Goal: Transaction & Acquisition: Purchase product/service

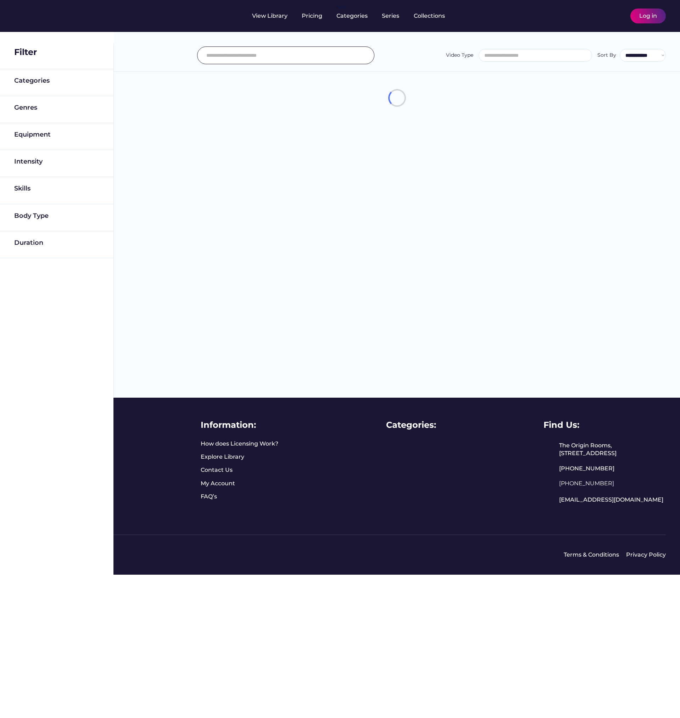
select select
select select "**********"
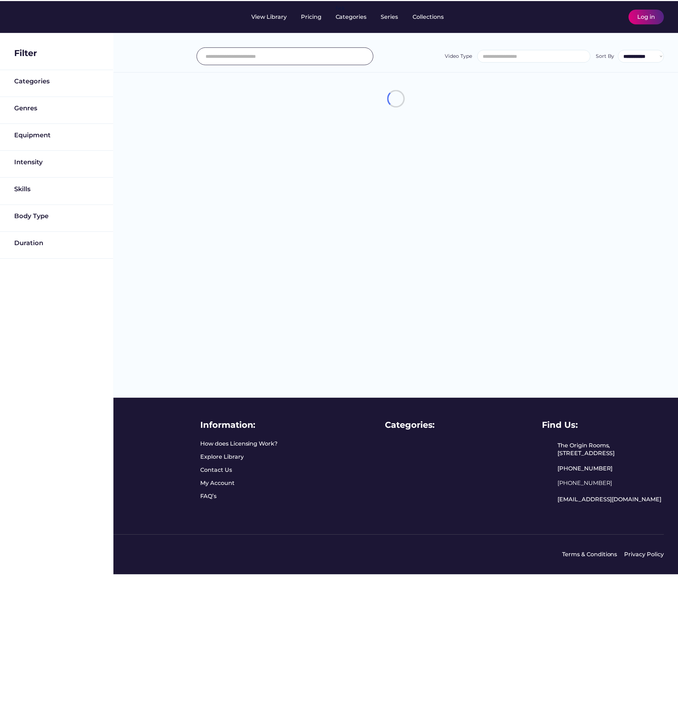
scroll to position [12, 0]
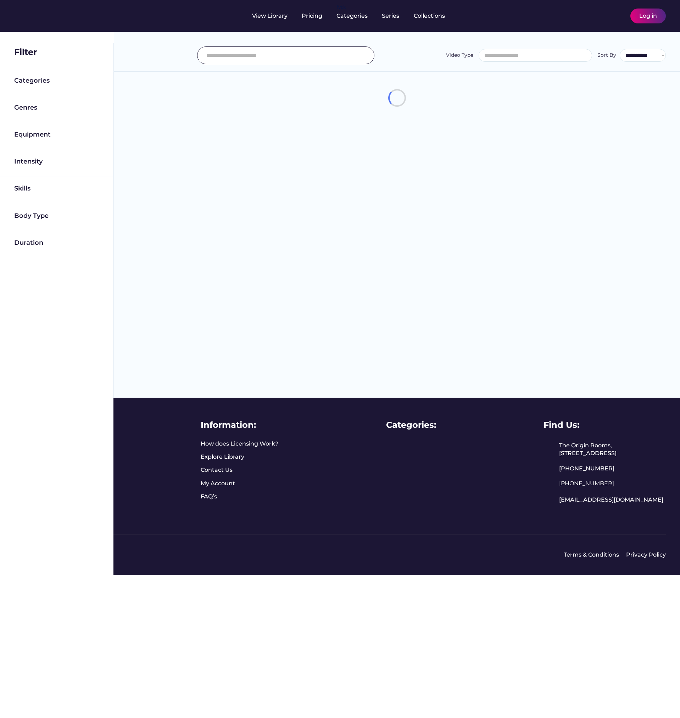
select select "**********"
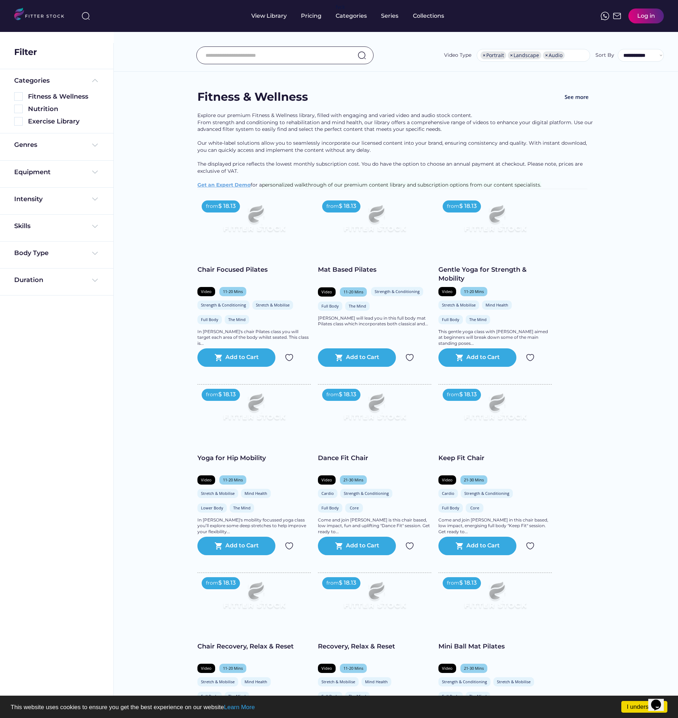
scroll to position [0, 0]
click at [18, 97] on img at bounding box center [18, 96] width 9 height 9
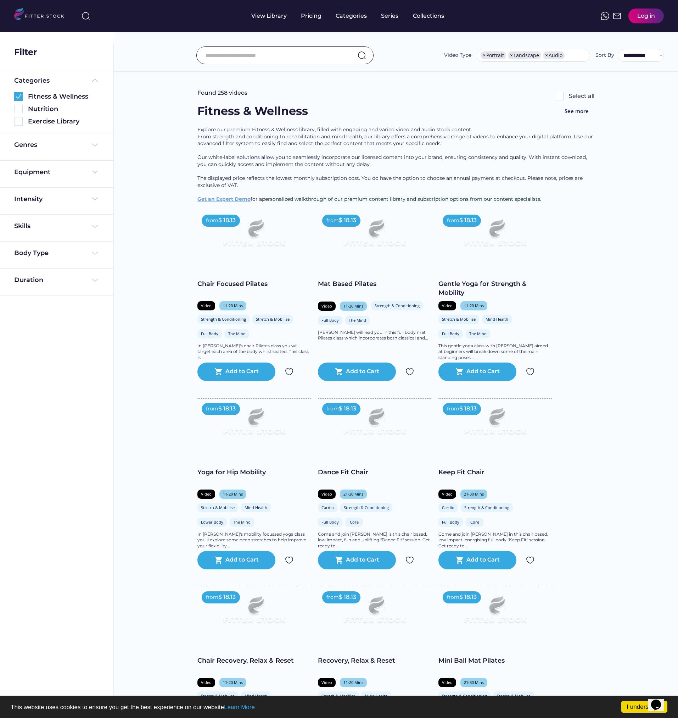
click at [498, 246] on img at bounding box center [495, 235] width 91 height 51
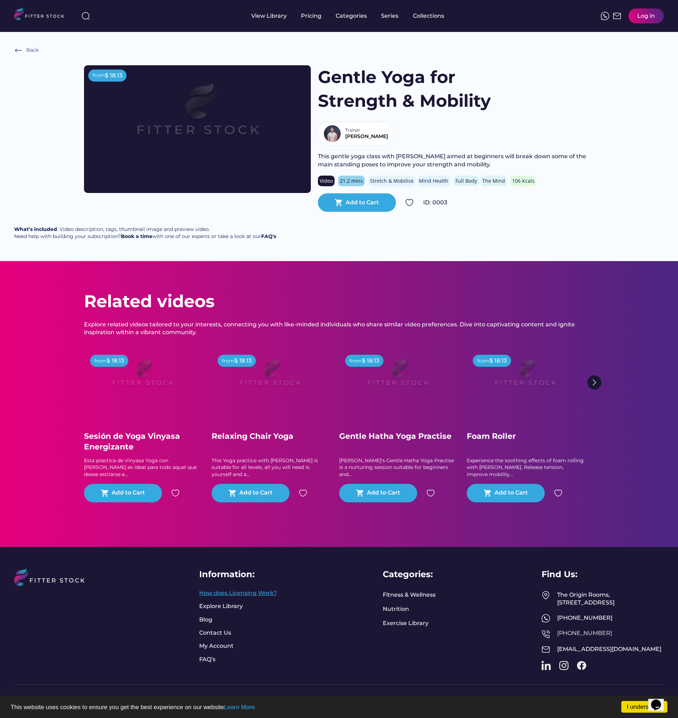
click at [216, 589] on link "How does Licensing Work?" at bounding box center [238, 593] width 78 height 8
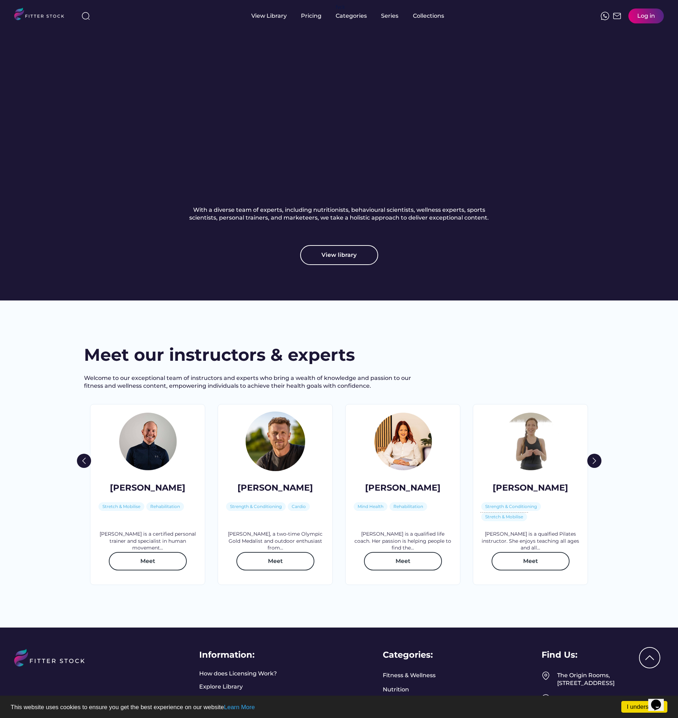
scroll to position [792, 0]
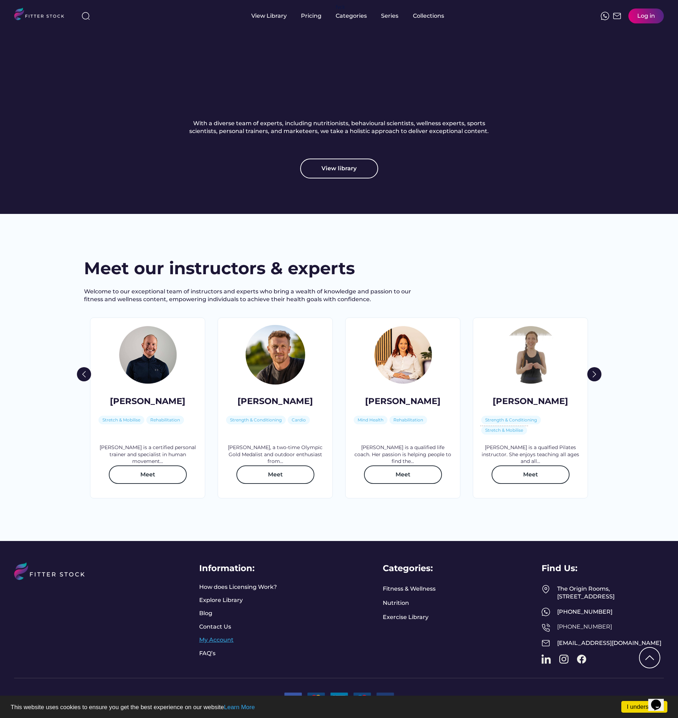
click at [208, 636] on link "My Account" at bounding box center [216, 640] width 34 height 8
click at [314, 19] on div "Pricing" at bounding box center [311, 16] width 21 height 8
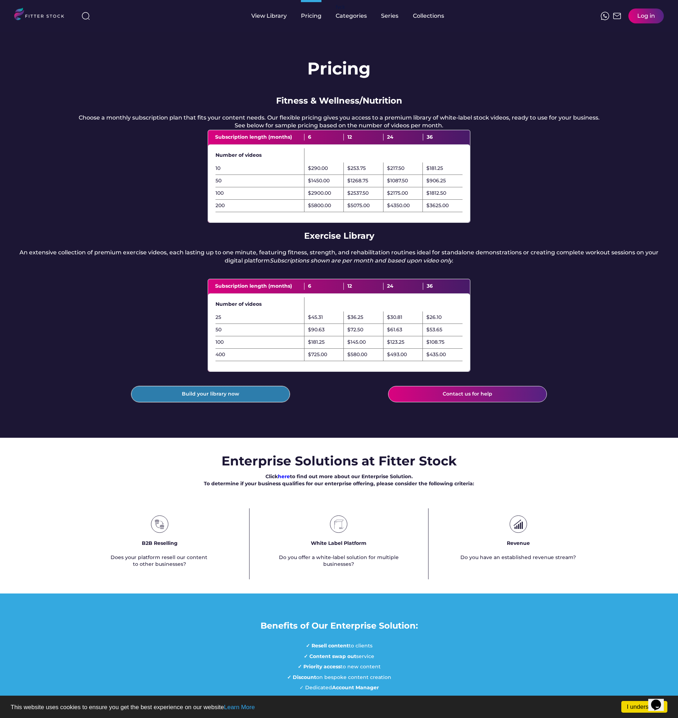
click at [219, 402] on button "Build your library now" at bounding box center [210, 394] width 159 height 16
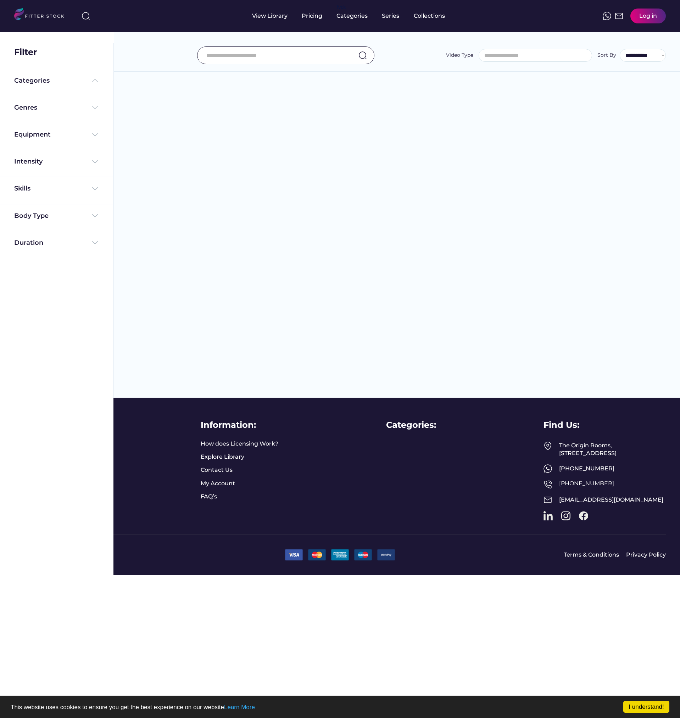
select select
select select "**********"
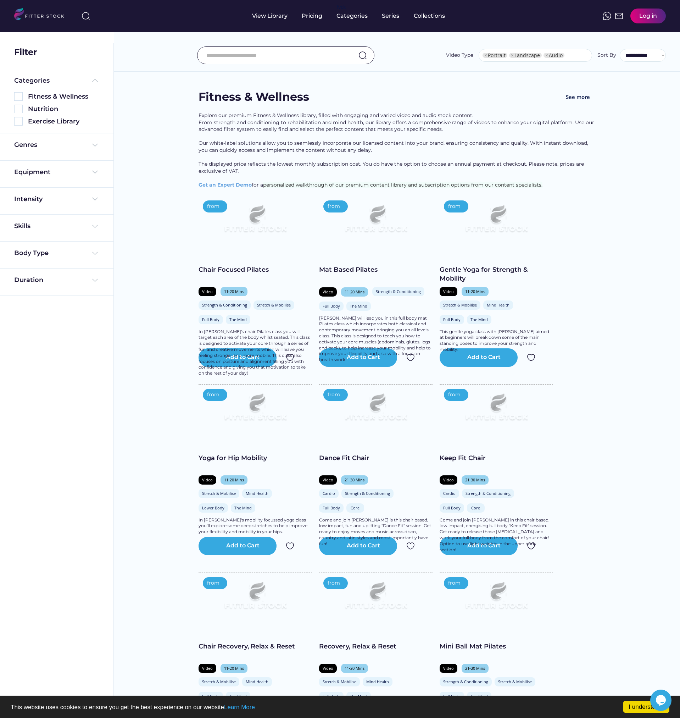
select select "**********"
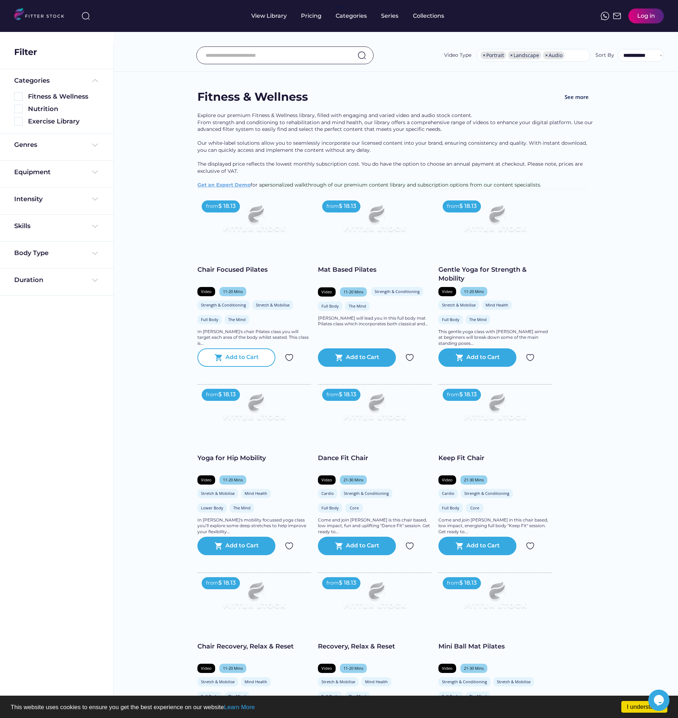
click at [225, 360] on div "shopping_cart Add to Cart" at bounding box center [236, 357] width 78 height 18
click at [633, 20] on div "$ 18.13 per month" at bounding box center [636, 16] width 43 height 8
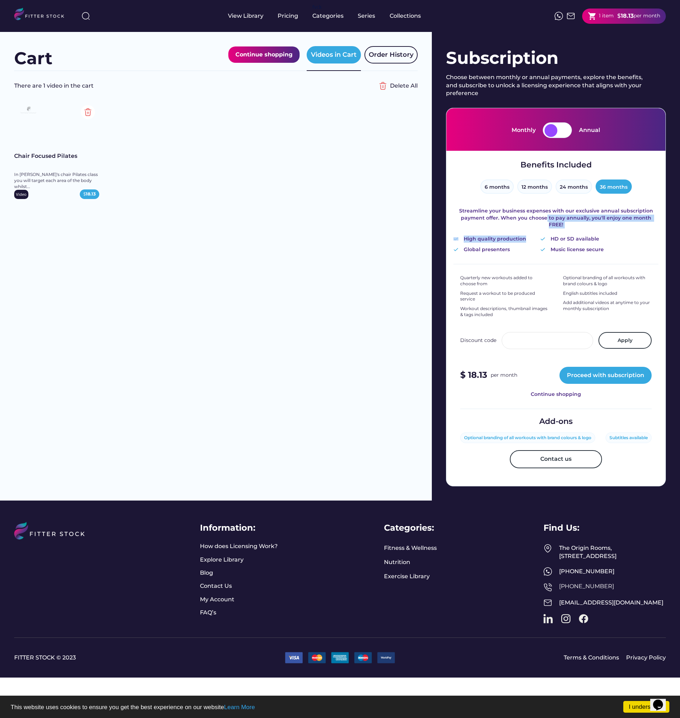
drag, startPoint x: 531, startPoint y: 226, endPoint x: 540, endPoint y: 223, distance: 9.5
click at [540, 223] on div "Benefits Included 6 months 12 months 24 months 36 months Streamline your busine…" at bounding box center [555, 207] width 205 height 94
click at [526, 221] on div "Streamline your business expenses with our exclusive annual subscription paymen…" at bounding box center [555, 217] width 205 height 21
click at [492, 190] on button "6 months" at bounding box center [496, 186] width 33 height 14
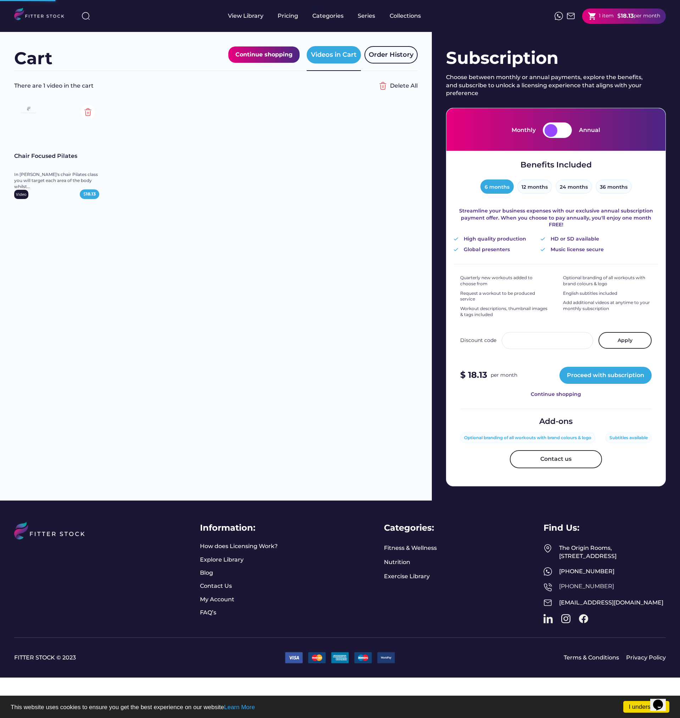
click at [492, 190] on button "6 months" at bounding box center [496, 186] width 33 height 14
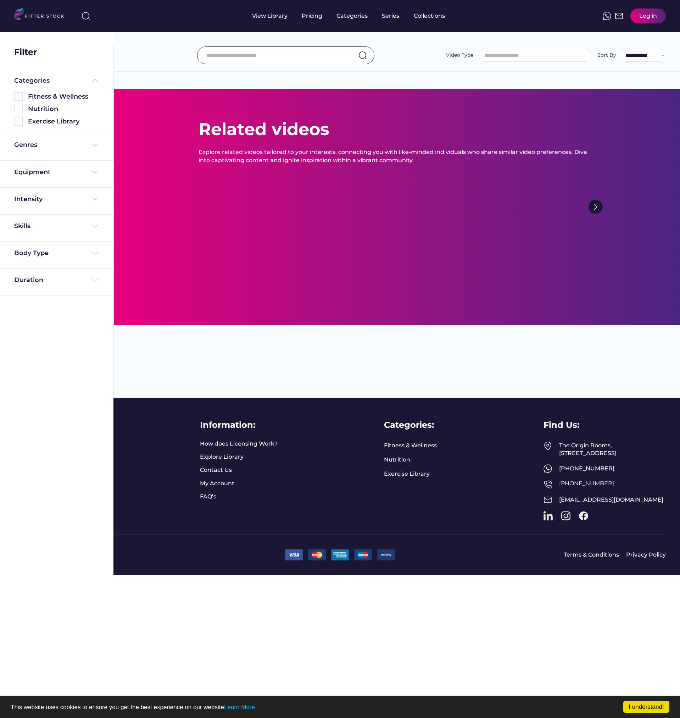
select select "**********"
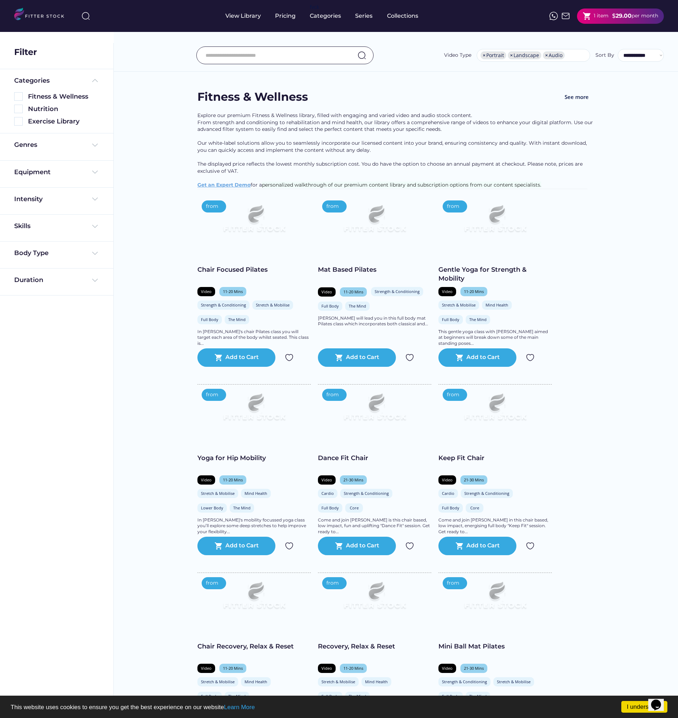
click at [613, 18] on div "$" at bounding box center [614, 16] width 4 height 8
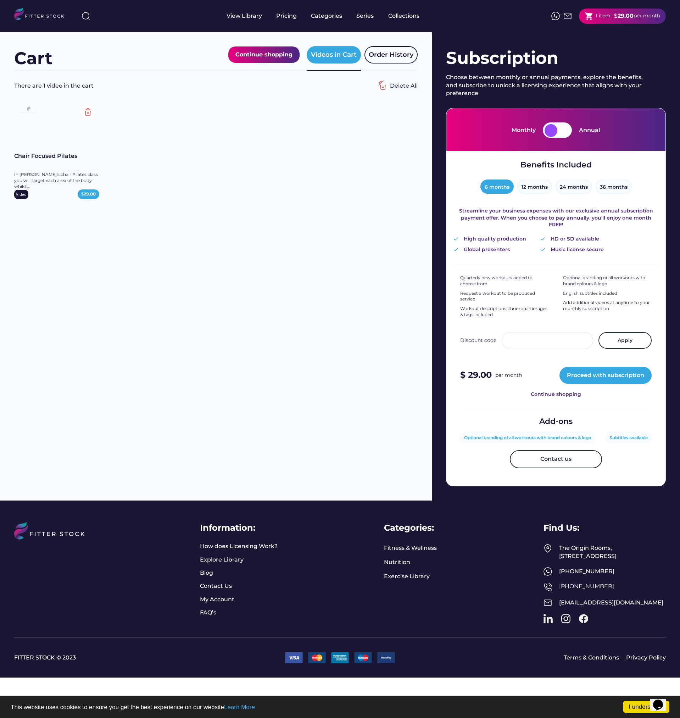
click at [402, 85] on div "Delete All" at bounding box center [404, 86] width 28 height 8
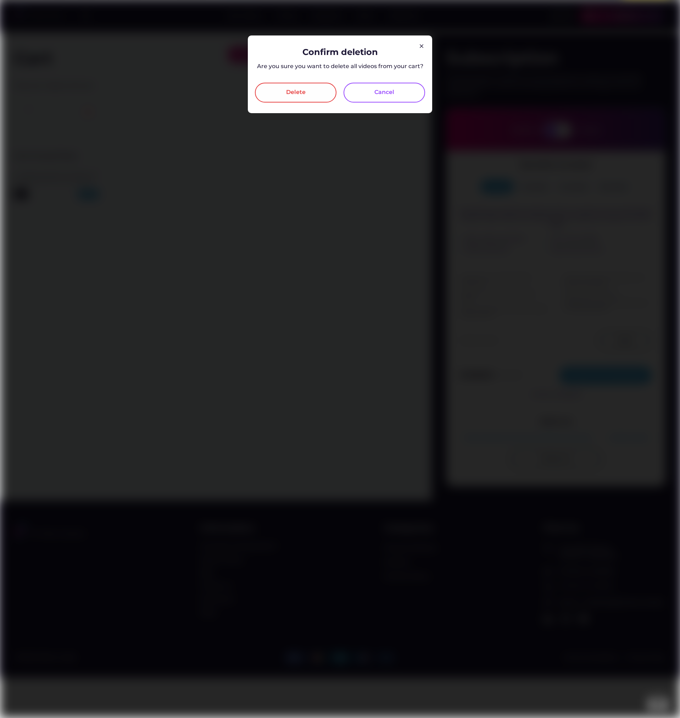
click at [311, 93] on div "Delete" at bounding box center [296, 93] width 82 height 20
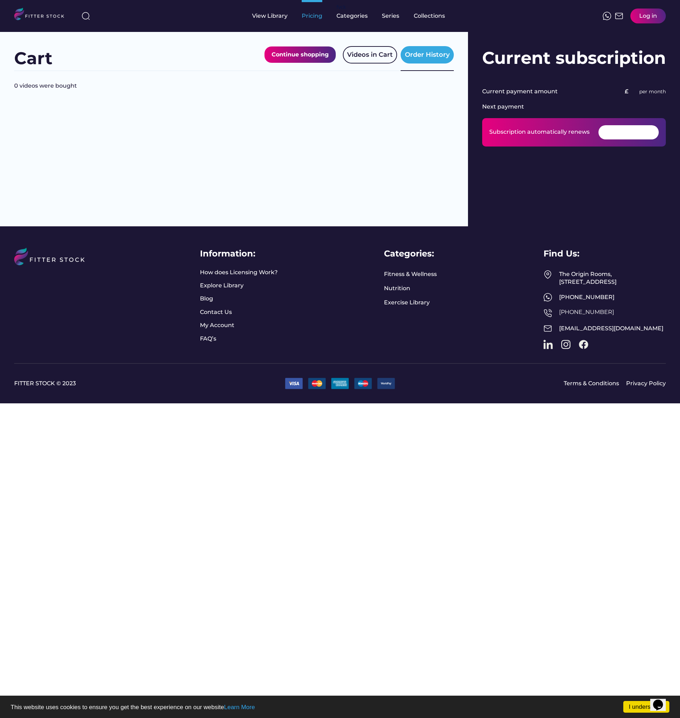
click at [317, 21] on div "Pricing" at bounding box center [312, 16] width 21 height 32
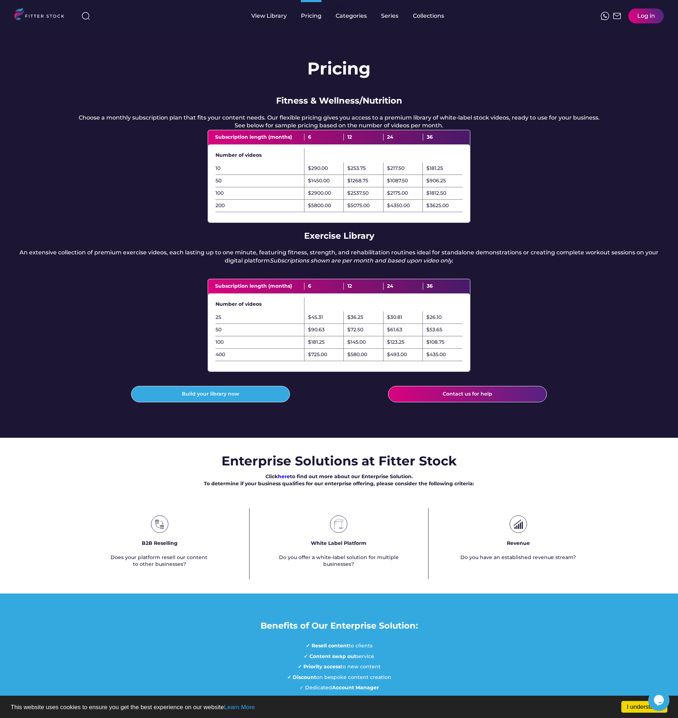
click at [178, 264] on div "An extensive collection of premium exercise videos, each lasting up to one minu…" at bounding box center [339, 257] width 650 height 16
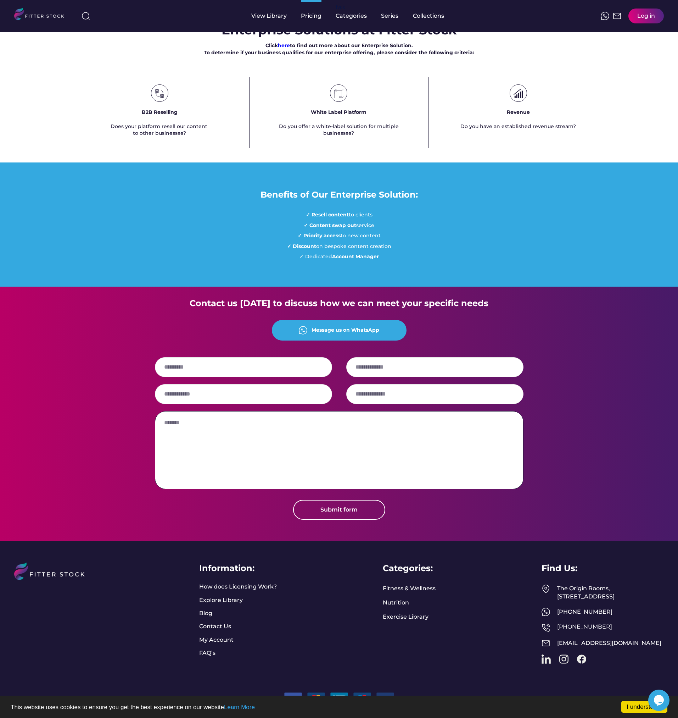
scroll to position [461, 0]
click at [215, 583] on link "How does Licensing Work?" at bounding box center [238, 587] width 78 height 8
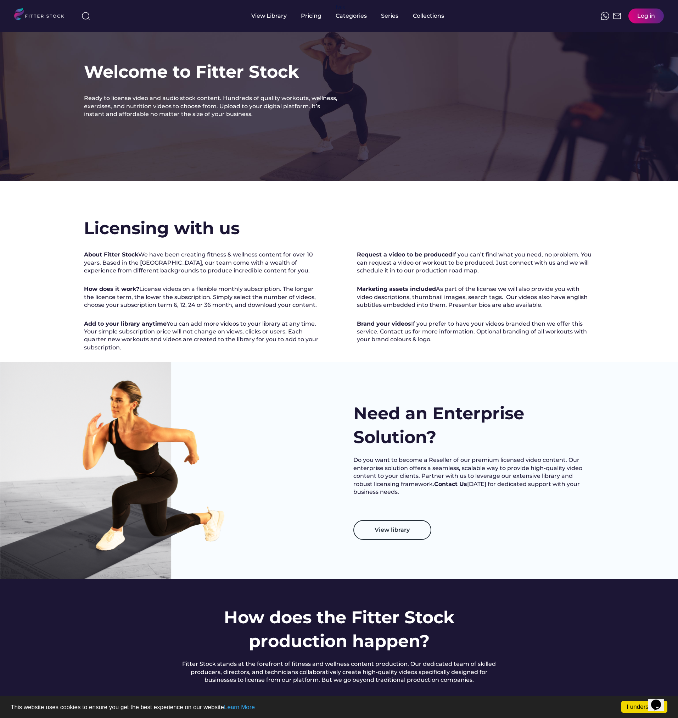
drag, startPoint x: 293, startPoint y: 361, endPoint x: 281, endPoint y: 356, distance: 13.3
drag, startPoint x: 281, startPoint y: 356, endPoint x: 199, endPoint y: 285, distance: 108.1
click at [199, 285] on div "About Fitter Stock We have been creating fitness & wellness content for over 10…" at bounding box center [203, 301] width 238 height 101
click at [34, 16] on img at bounding box center [42, 15] width 56 height 15
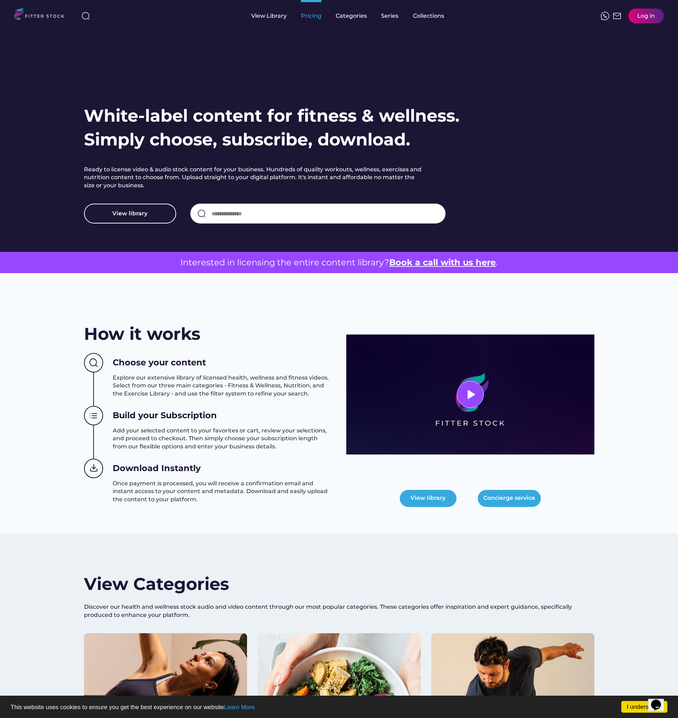
click at [307, 19] on div "Pricing" at bounding box center [311, 16] width 21 height 8
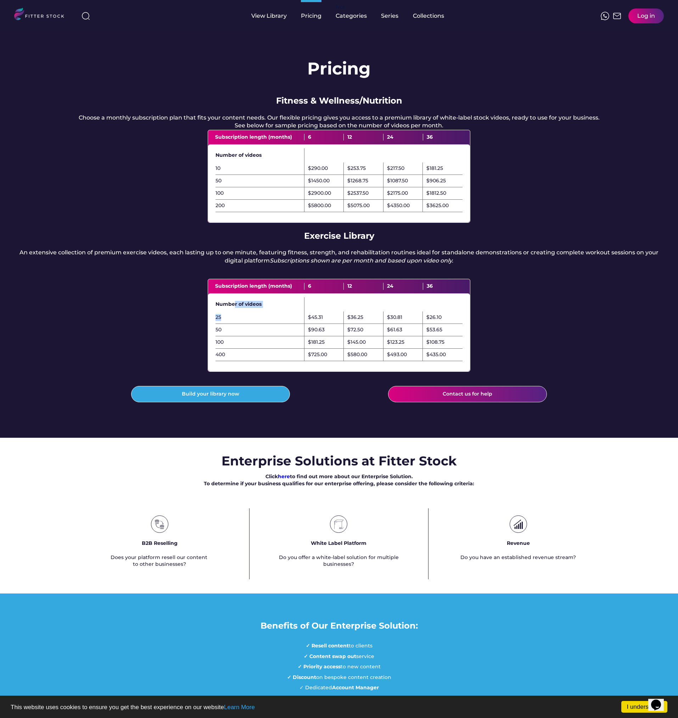
drag, startPoint x: 241, startPoint y: 327, endPoint x: 235, endPoint y: 325, distance: 6.1
click at [235, 324] on div "Number of videos 25 $45.31 $36.25 $30.81 $26.10" at bounding box center [338, 309] width 261 height 30
drag, startPoint x: 253, startPoint y: 149, endPoint x: 251, endPoint y: 141, distance: 8.1
click at [252, 143] on div "Subscription length (months) 6 12 24 36" at bounding box center [339, 137] width 262 height 14
drag, startPoint x: 234, startPoint y: 339, endPoint x: 213, endPoint y: 331, distance: 21.9
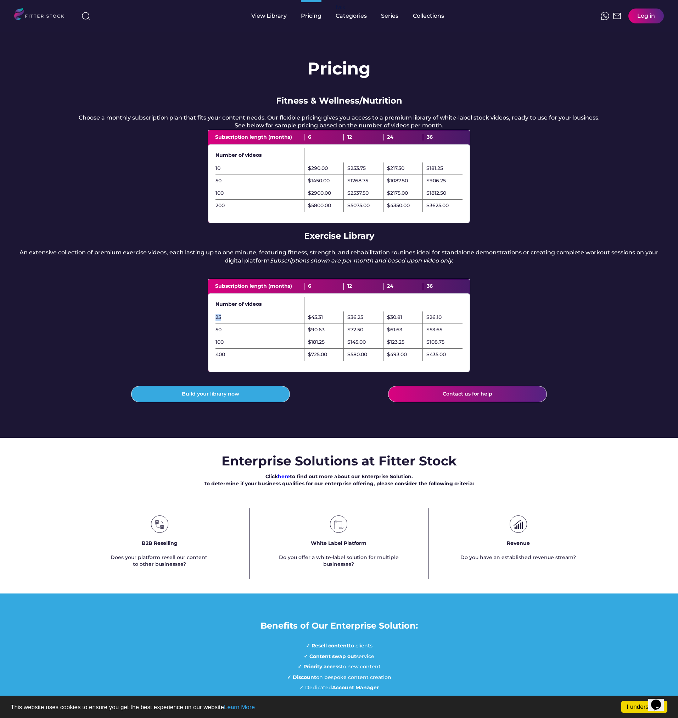
click at [213, 324] on div "25 $45.31 $36.25 $30.81 $26.10" at bounding box center [338, 317] width 261 height 12
click at [131, 367] on div "Pricing Fitness & Wellness/Nutrition Choose a monthly subscription plan that fi…" at bounding box center [339, 235] width 678 height 406
click at [216, 321] on div "25" at bounding box center [260, 317] width 89 height 7
click at [317, 321] on div "$45.31" at bounding box center [315, 317] width 15 height 7
click at [433, 321] on div "$26.10" at bounding box center [434, 317] width 15 height 7
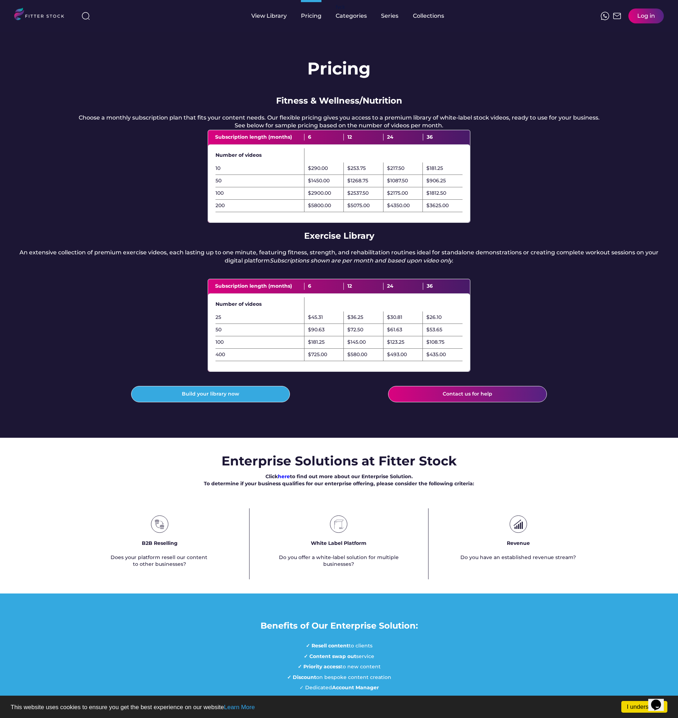
click at [323, 172] on div "$290.00" at bounding box center [318, 168] width 20 height 7
click at [241, 402] on button "Build your library now" at bounding box center [210, 394] width 159 height 16
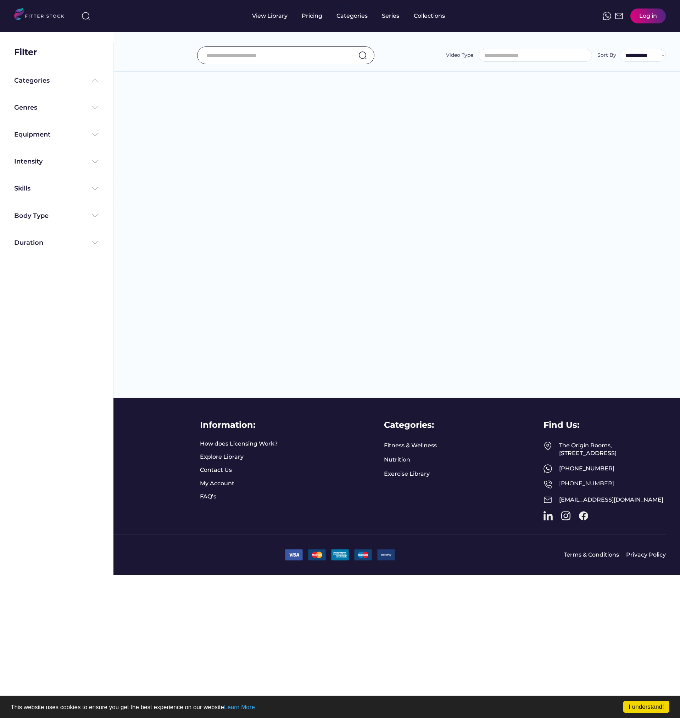
select select
select select "**********"
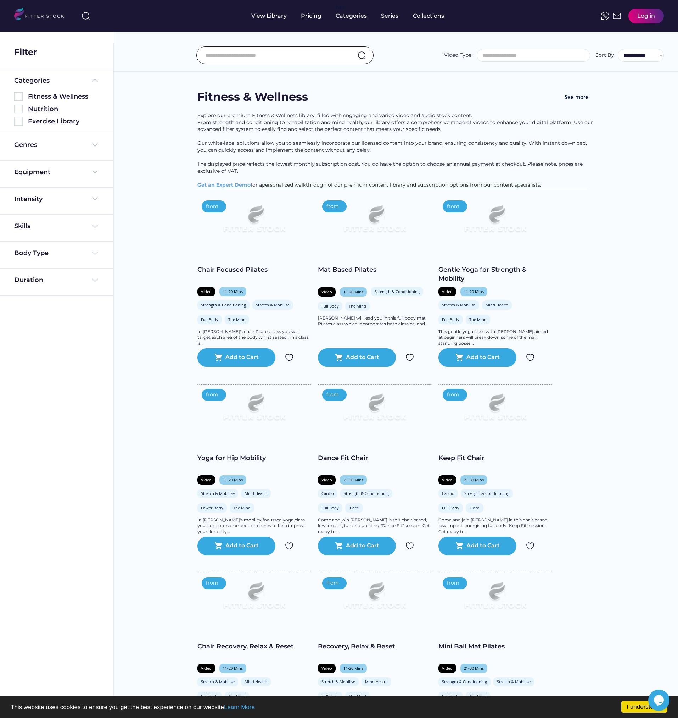
select select "**********"
click at [22, 127] on div "Categories Fitness & Wellness Nutrition Exercise Library" at bounding box center [56, 101] width 113 height 65
click at [19, 124] on img at bounding box center [18, 121] width 9 height 9
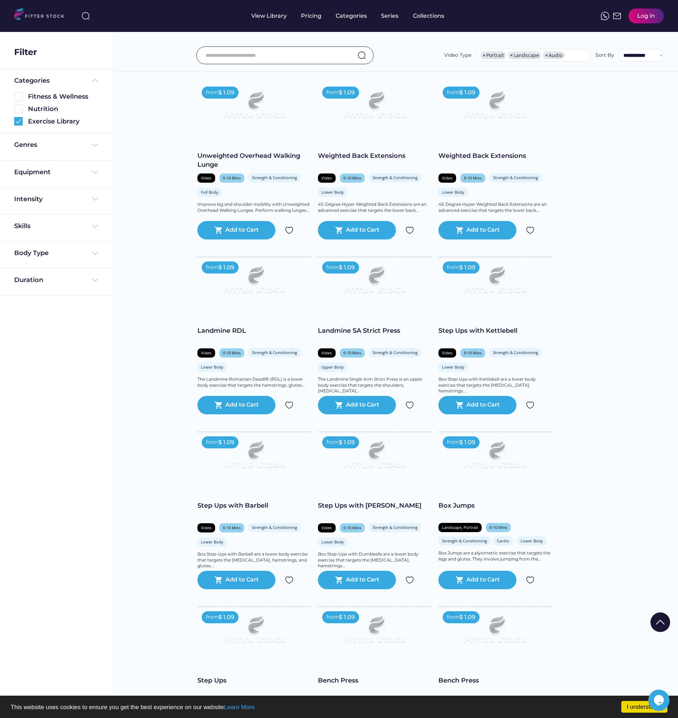
scroll to position [0, 0]
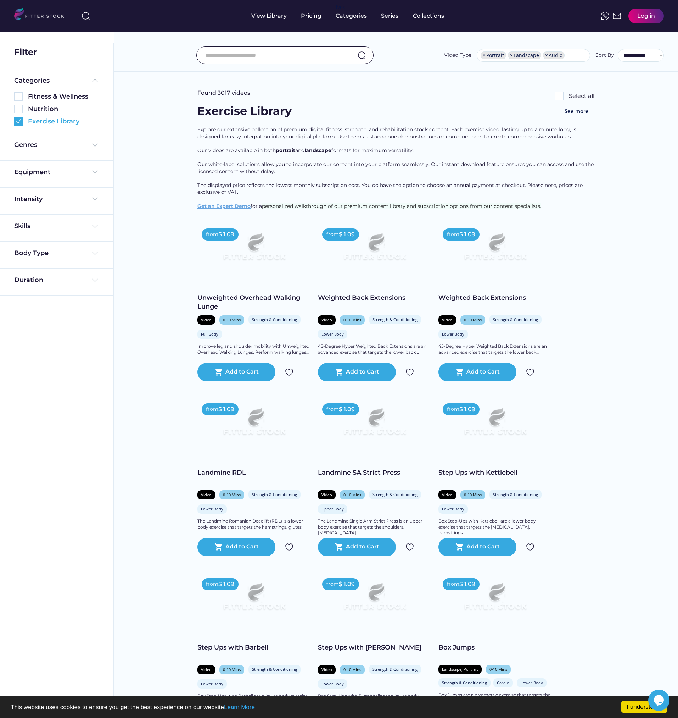
click at [21, 120] on img at bounding box center [18, 121] width 9 height 9
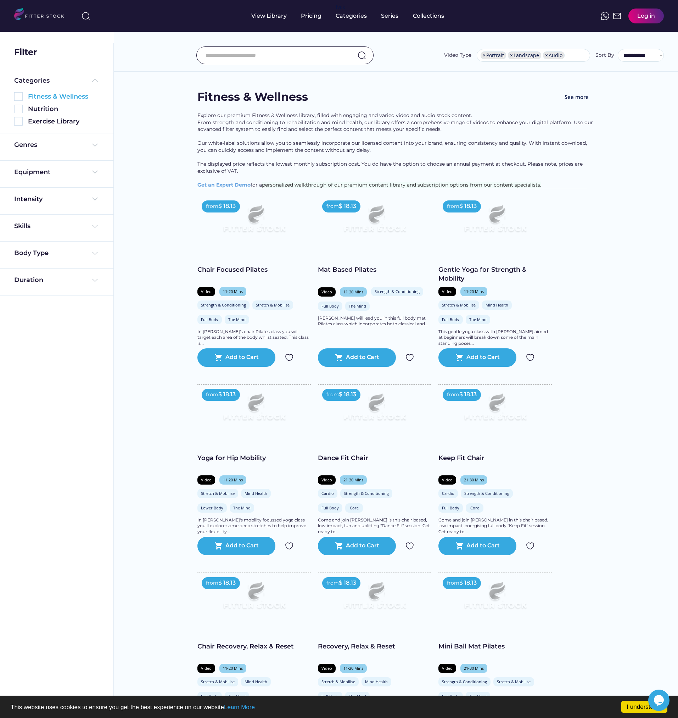
click at [18, 99] on img at bounding box center [18, 96] width 9 height 9
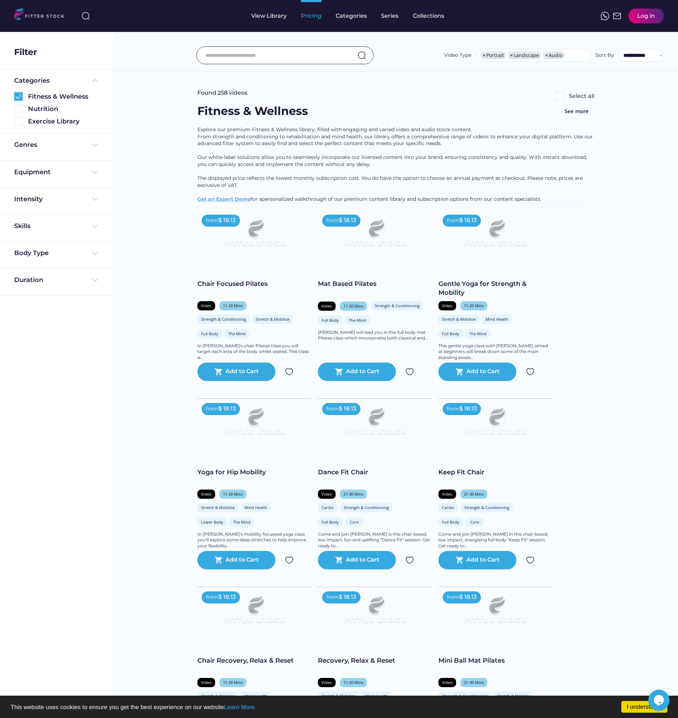
click at [308, 16] on div "Pricing" at bounding box center [311, 16] width 21 height 8
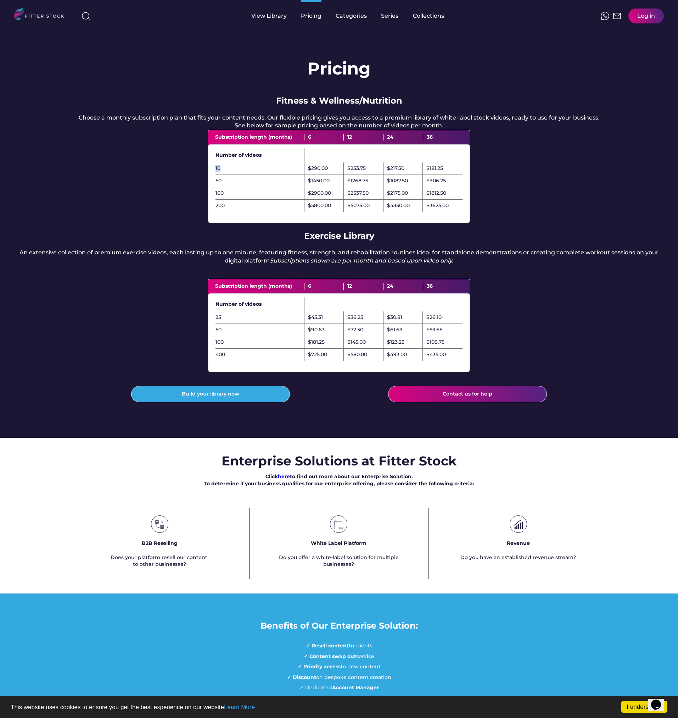
drag, startPoint x: 222, startPoint y: 177, endPoint x: 213, endPoint y: 175, distance: 9.5
click at [213, 175] on div "10 $290.00 $253.75 $217.50 $181.25" at bounding box center [338, 168] width 261 height 12
drag, startPoint x: 331, startPoint y: 176, endPoint x: 305, endPoint y: 179, distance: 26.4
click at [305, 175] on div "$290.00" at bounding box center [325, 168] width 40 height 12
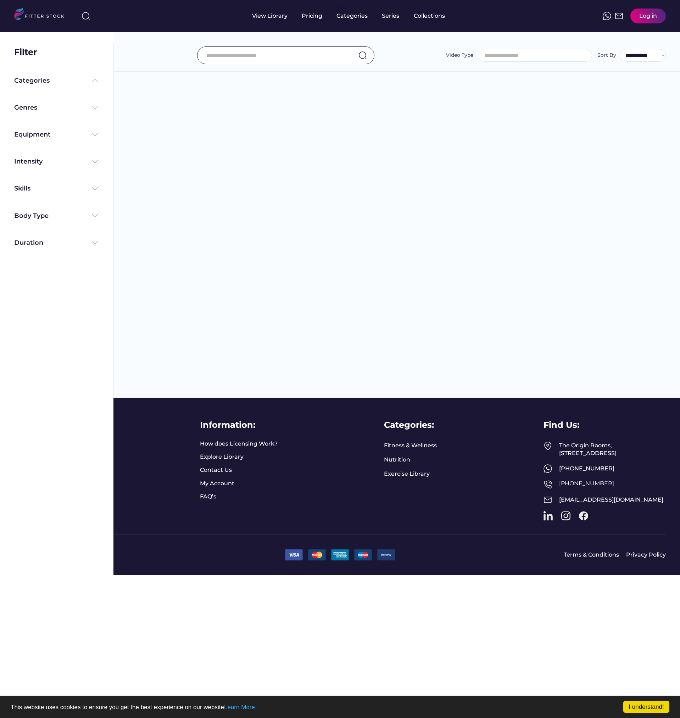
select select "**********"
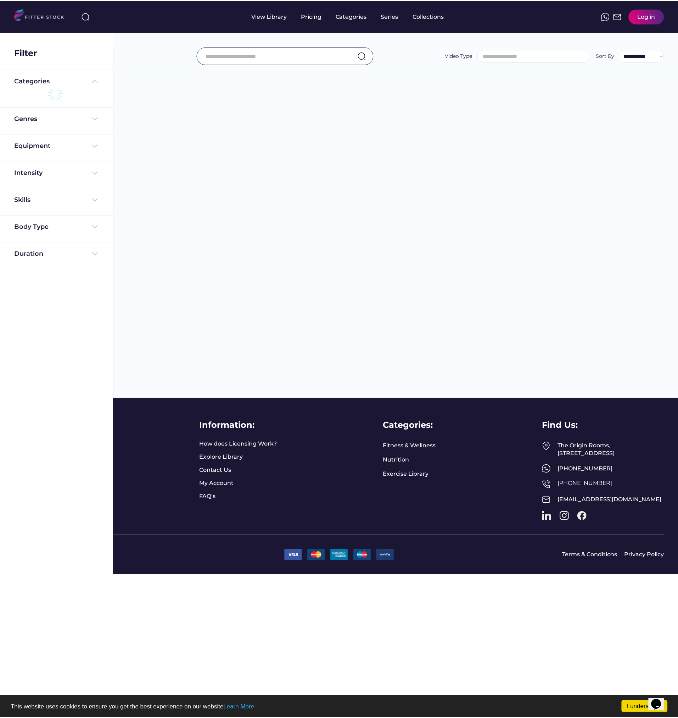
scroll to position [12, 0]
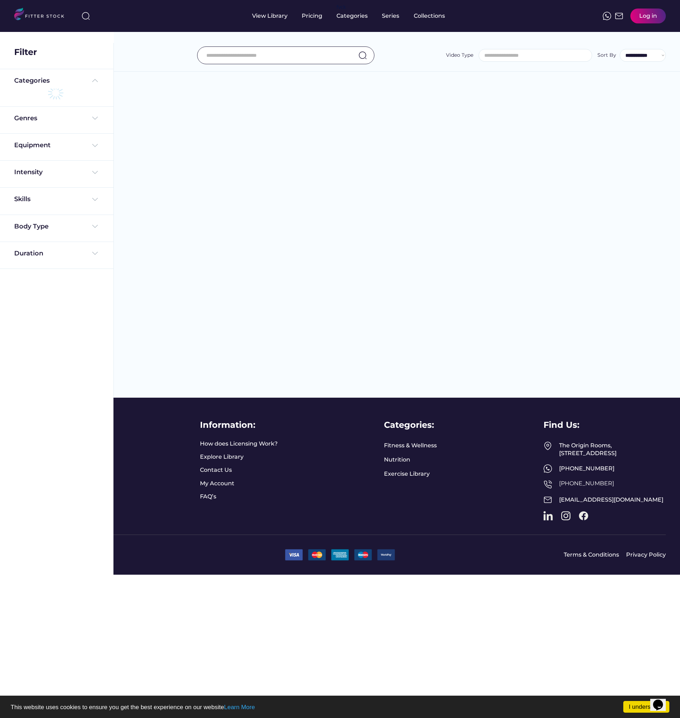
select select "**********"
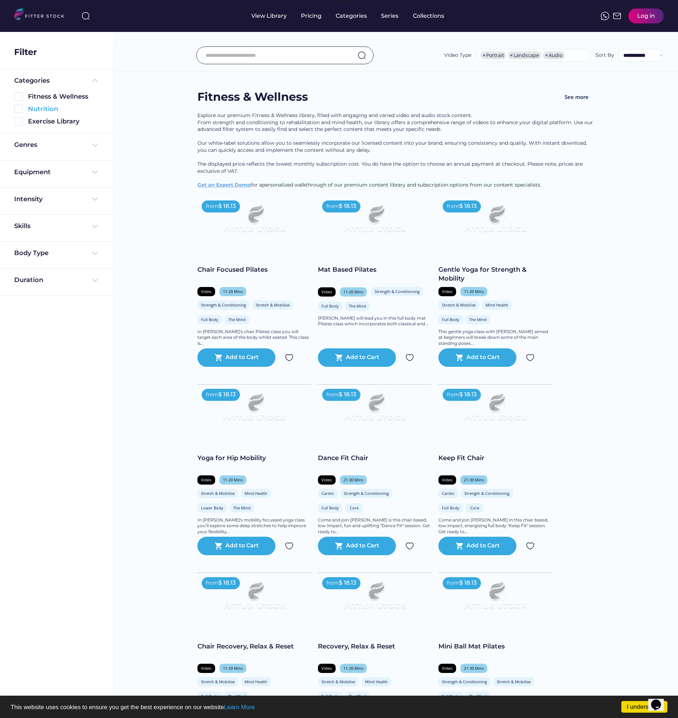
click at [21, 109] on img at bounding box center [18, 109] width 9 height 9
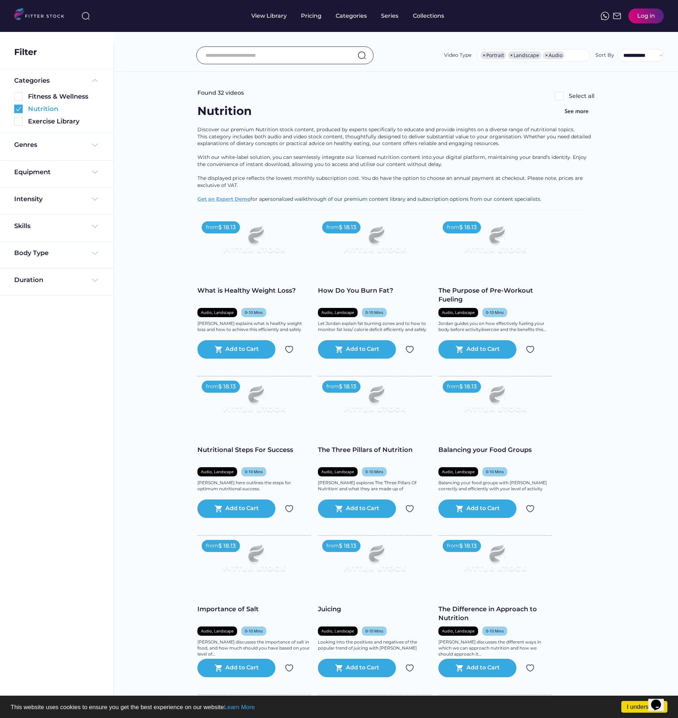
click at [23, 108] on div "Nutrition" at bounding box center [56, 109] width 85 height 9
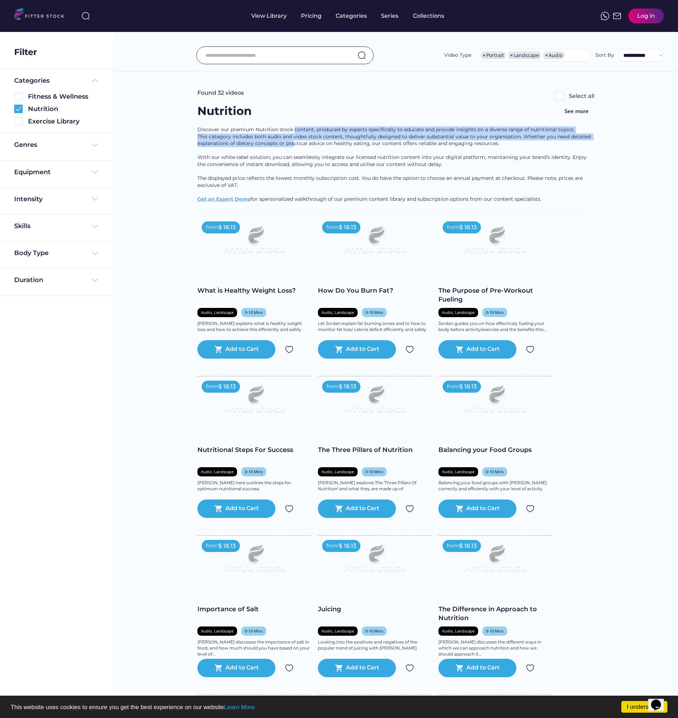
drag, startPoint x: 293, startPoint y: 154, endPoint x: 294, endPoint y: 133, distance: 20.6
click at [294, 133] on div "Discover our premium Nutrition stock content, produced by experts specifically …" at bounding box center [395, 167] width 397 height 83
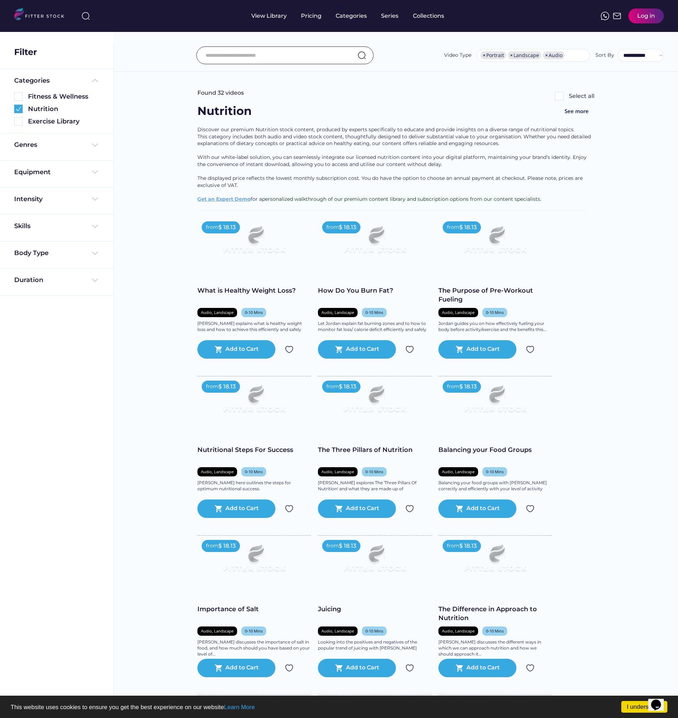
click at [276, 126] on div "Nutrition See more" at bounding box center [395, 114] width 397 height 23
click at [311, 20] on div "Pricing" at bounding box center [311, 16] width 21 height 32
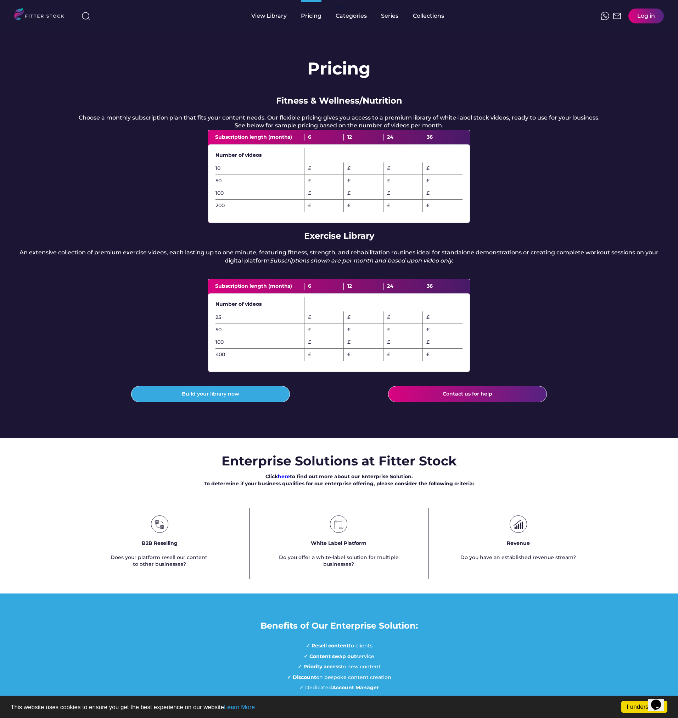
click at [310, 141] on div "6" at bounding box center [325, 137] width 40 height 7
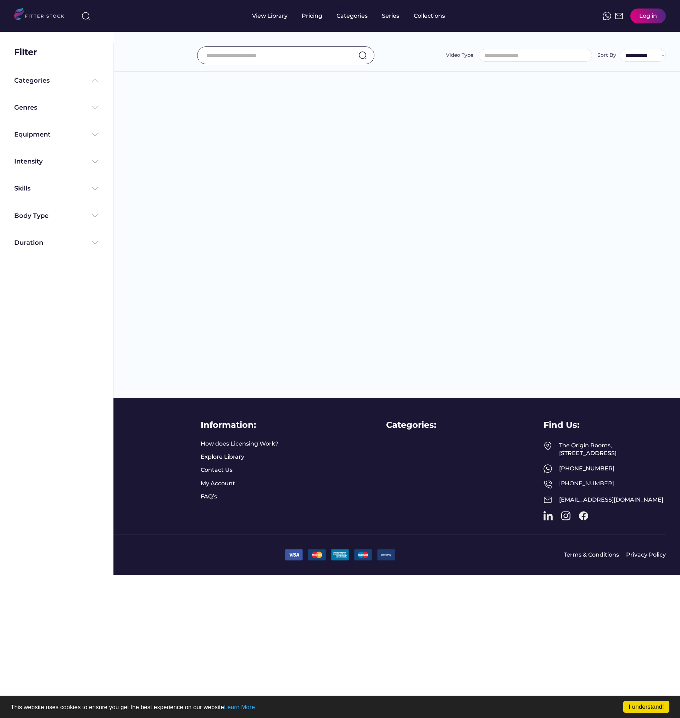
select select "**********"
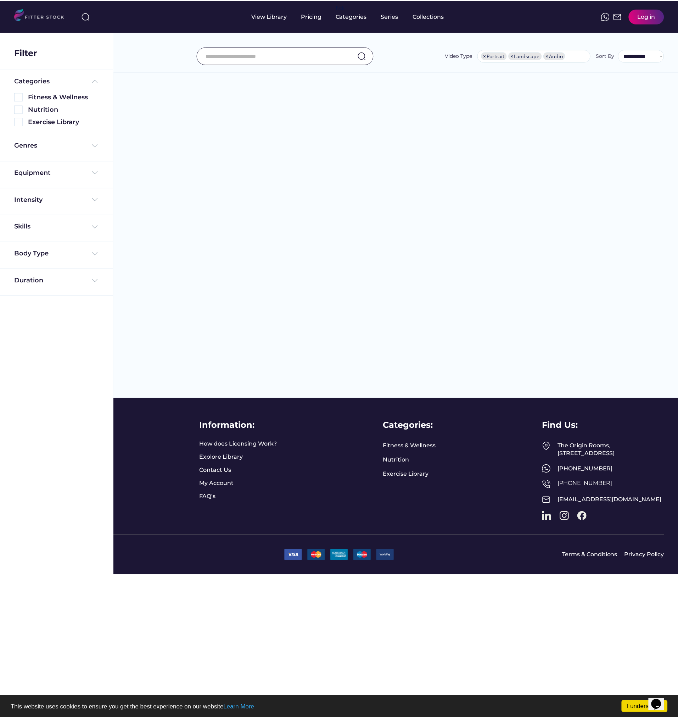
scroll to position [0, 0]
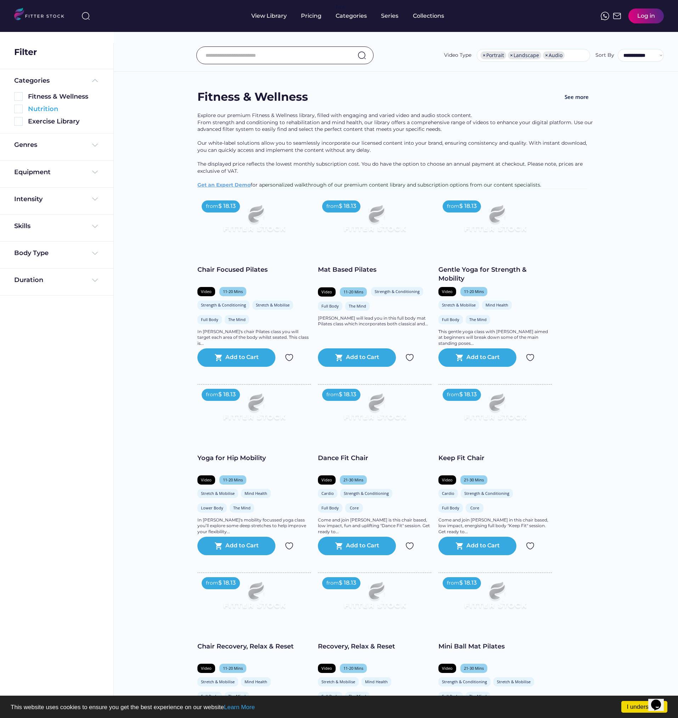
click at [20, 108] on img at bounding box center [18, 109] width 9 height 9
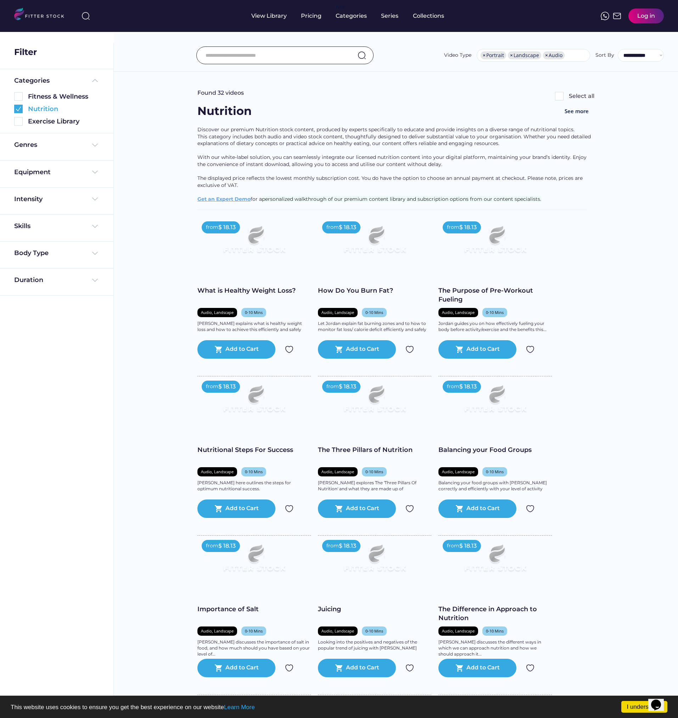
click at [18, 106] on img at bounding box center [18, 109] width 9 height 9
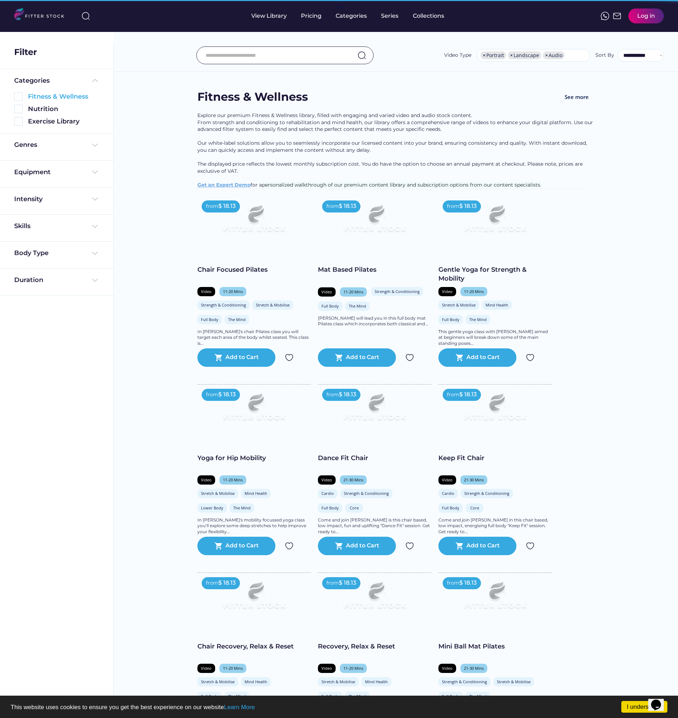
click at [14, 94] on img at bounding box center [18, 96] width 9 height 9
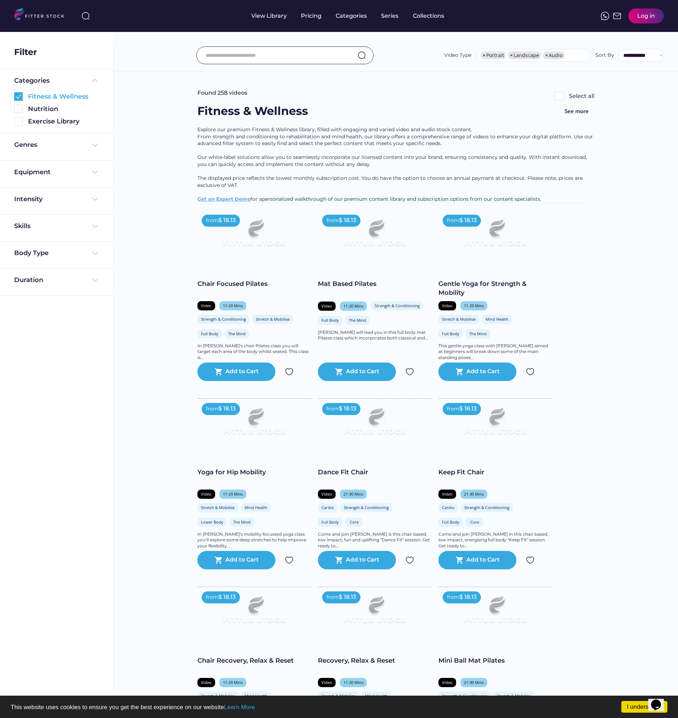
click at [21, 98] on img at bounding box center [18, 96] width 9 height 9
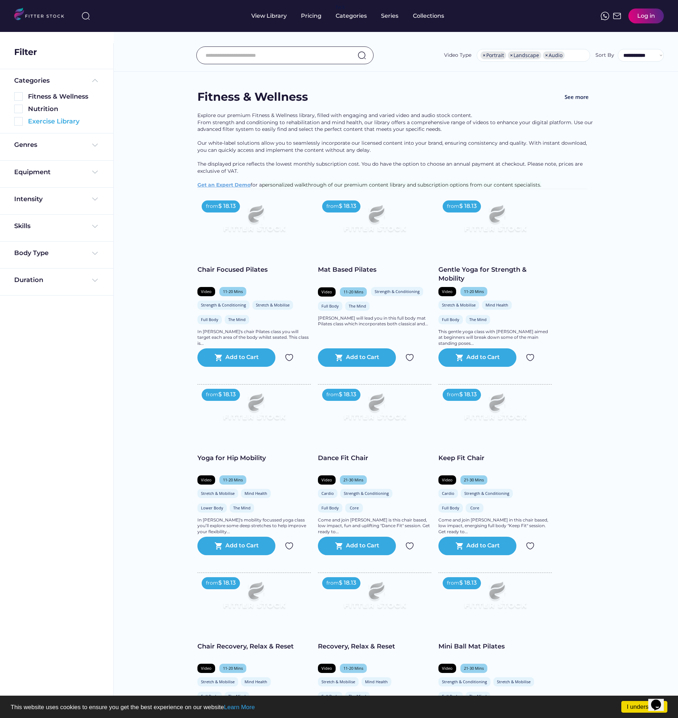
click at [19, 121] on img at bounding box center [18, 121] width 9 height 9
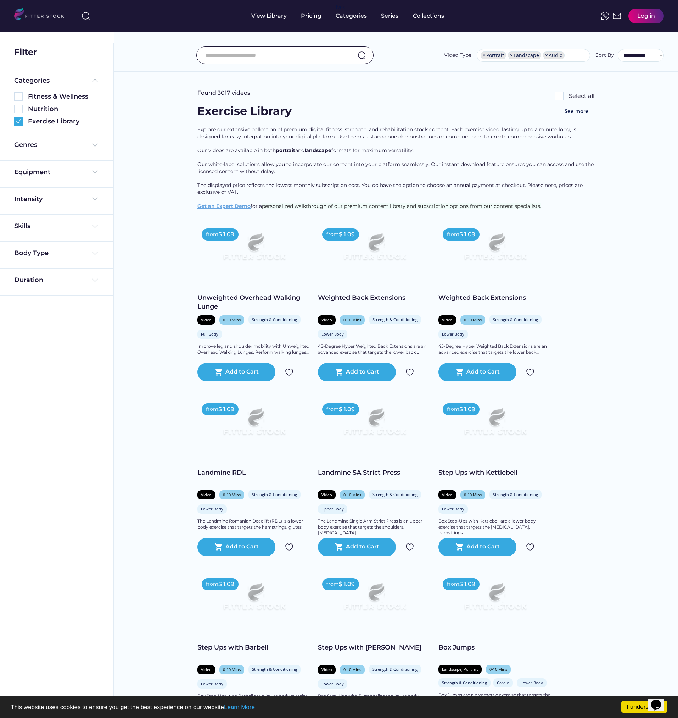
click at [276, 247] on img at bounding box center [254, 249] width 91 height 51
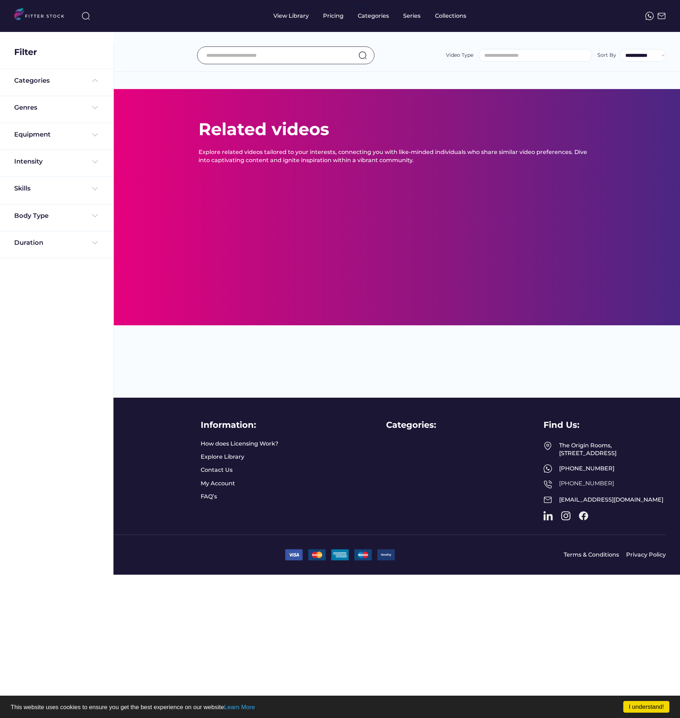
select select "**********"
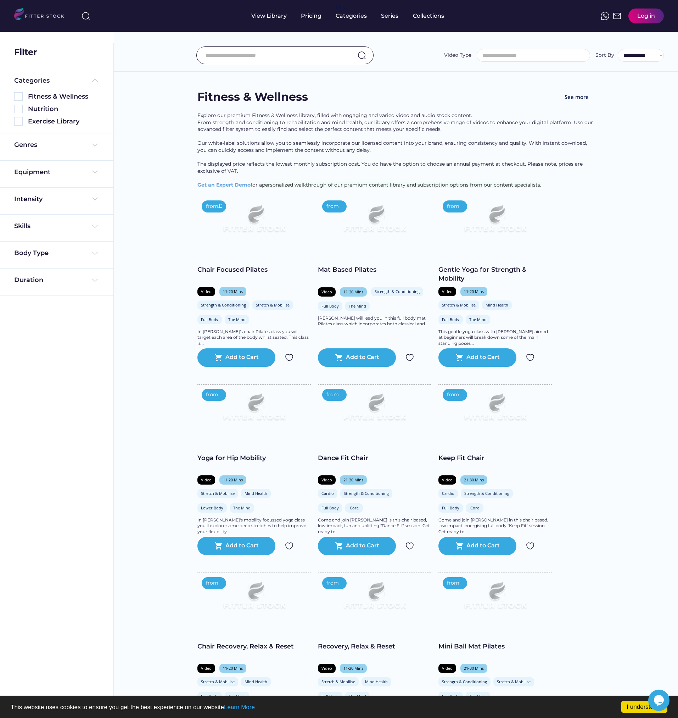
select select "**********"
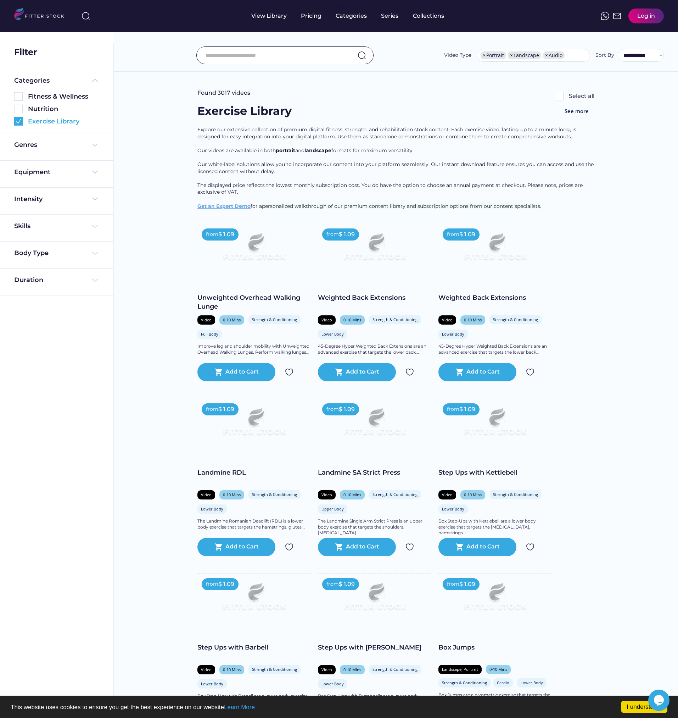
click at [17, 121] on img at bounding box center [18, 121] width 9 height 9
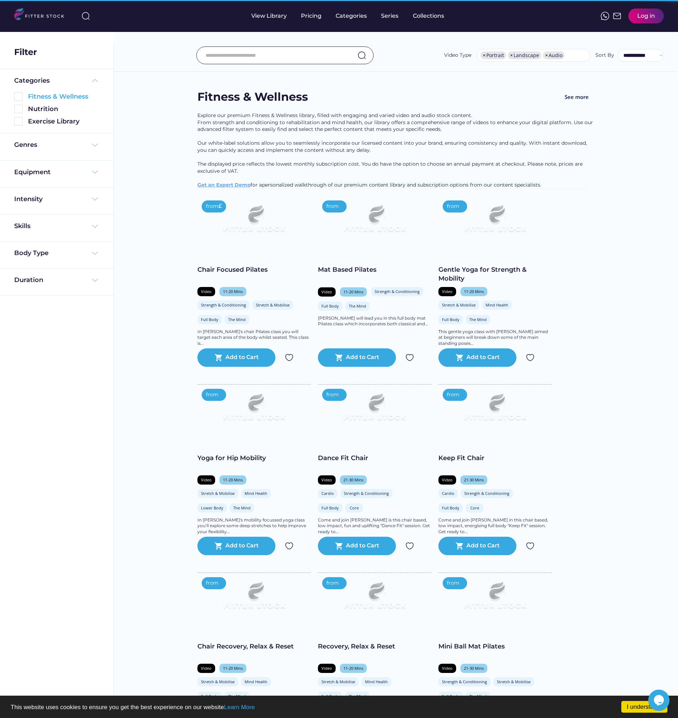
click at [22, 95] on img at bounding box center [18, 96] width 9 height 9
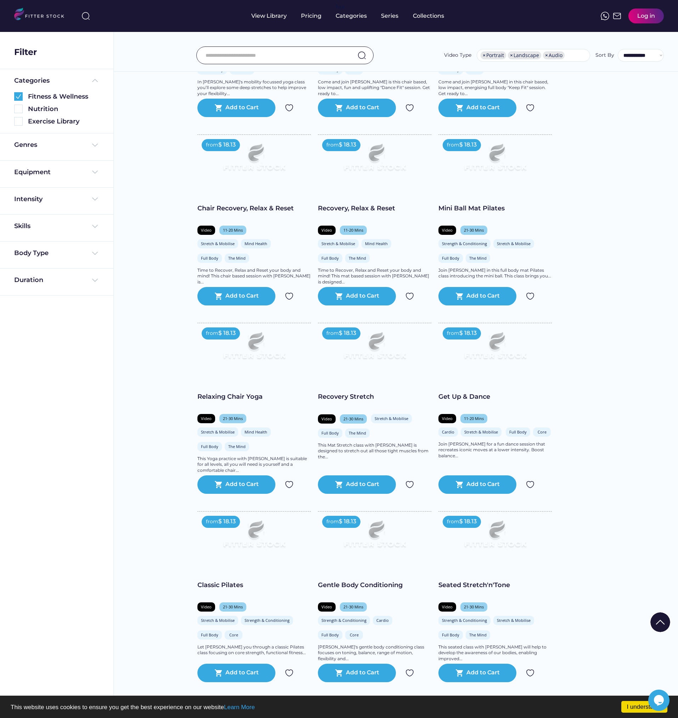
scroll to position [390, 0]
